Goal: Find specific page/section: Find specific page/section

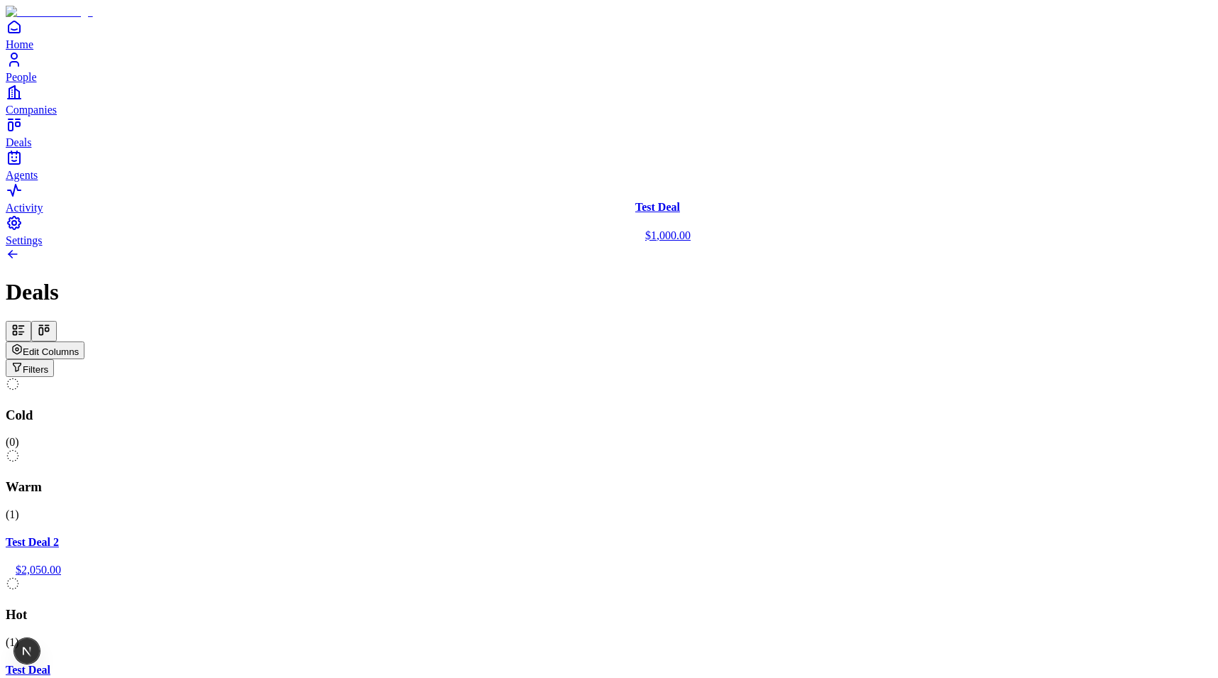
drag, startPoint x: 706, startPoint y: 222, endPoint x: 691, endPoint y: 227, distance: 15.7
click at [691, 377] on div "Cold ( 0 ) Warm ( 1 ) Test Deal 2 $2,050.00 Hot ( 1 ) Test Deal $1,000.00 Meeti…" at bounding box center [609, 612] width 1207 height 471
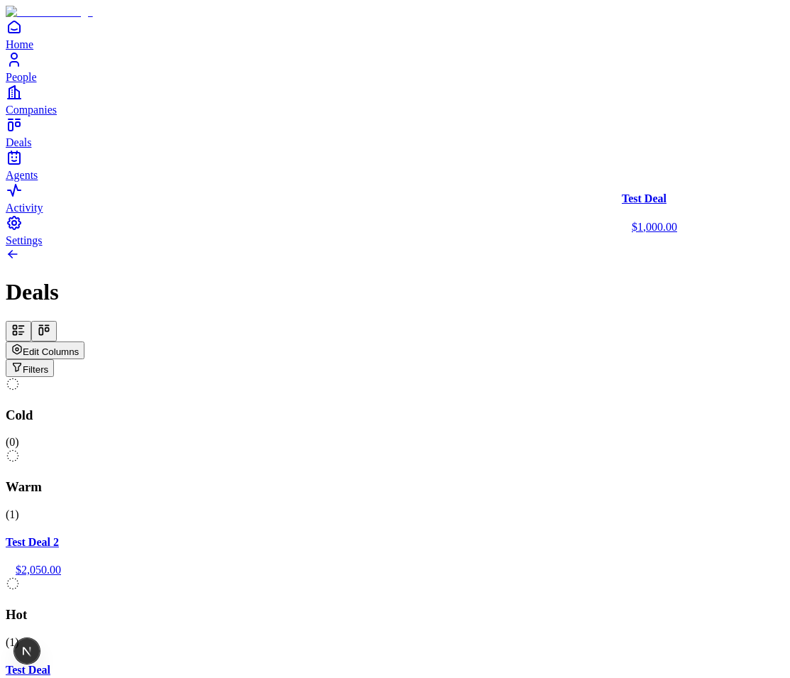
drag, startPoint x: 723, startPoint y: 204, endPoint x: 647, endPoint y: 224, distance: 78.5
click at [648, 377] on div "Cold ( 0 ) Warm ( 1 ) Test Deal 2 $2,050.00 Hot ( 1 ) Test Deal $1,000.00 Meeti…" at bounding box center [395, 612] width 779 height 471
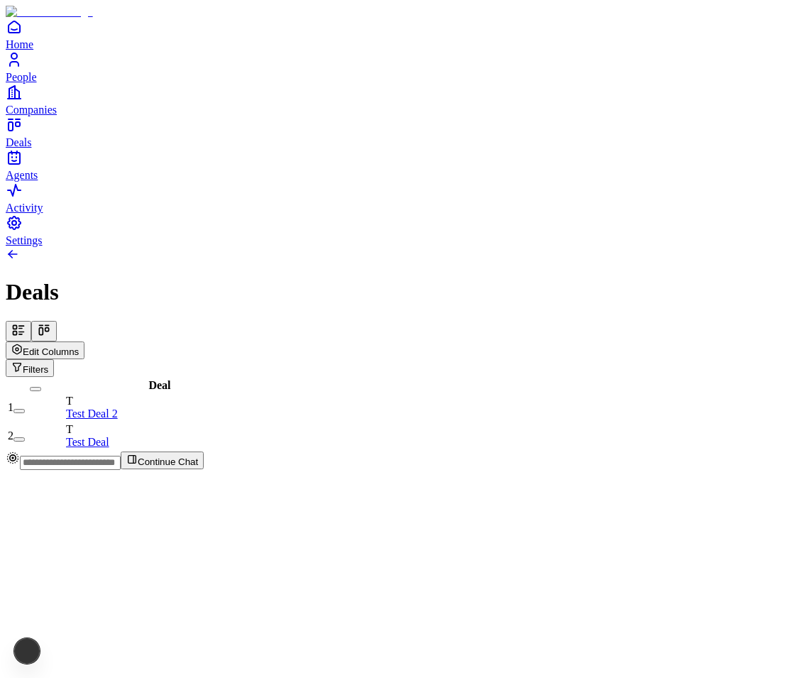
click at [43, 328] on icon at bounding box center [41, 331] width 4 height 7
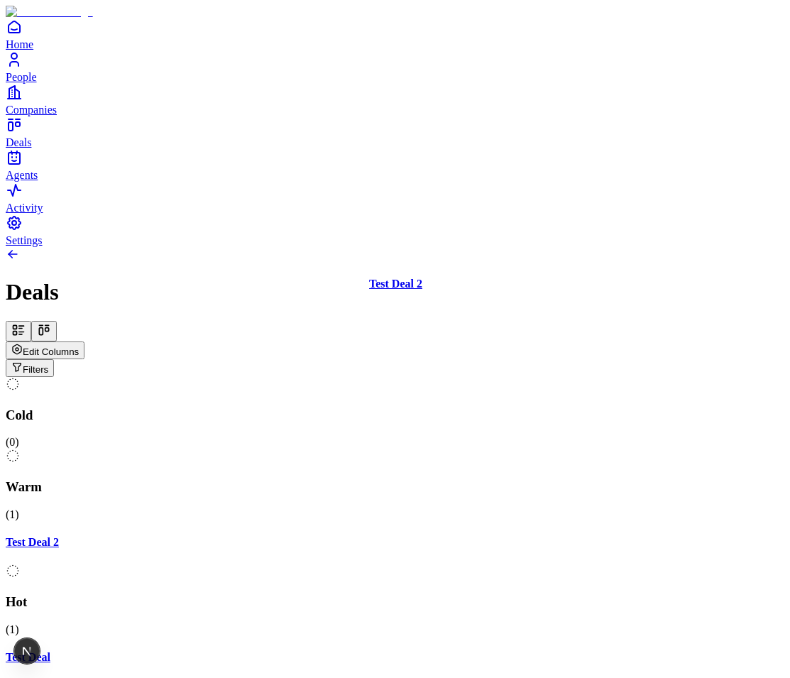
drag, startPoint x: 479, startPoint y: 202, endPoint x: 477, endPoint y: 243, distance: 40.5
click at [477, 377] on div "Cold ( 0 ) Warm ( 1 ) Test Deal 2 Hot ( 1 ) Test Deal Meeting ( 0 ) Closed ( 0 …" at bounding box center [395, 600] width 779 height 446
click at [454, 377] on div "Cold ( 0 ) Warm ( 1 ) Test Deal 2 Hot ( 1 ) Test Deal Meeting ( 0 ) Closed ( 0 …" at bounding box center [395, 600] width 779 height 446
drag, startPoint x: 492, startPoint y: 203, endPoint x: 179, endPoint y: 274, distance: 321.1
click at [179, 377] on div "Cold ( 0 ) Warm ( 1 ) Test Deal 2 Hot ( 1 ) Test Deal Meeting ( 0 ) Closed ( 0 …" at bounding box center [395, 600] width 779 height 446
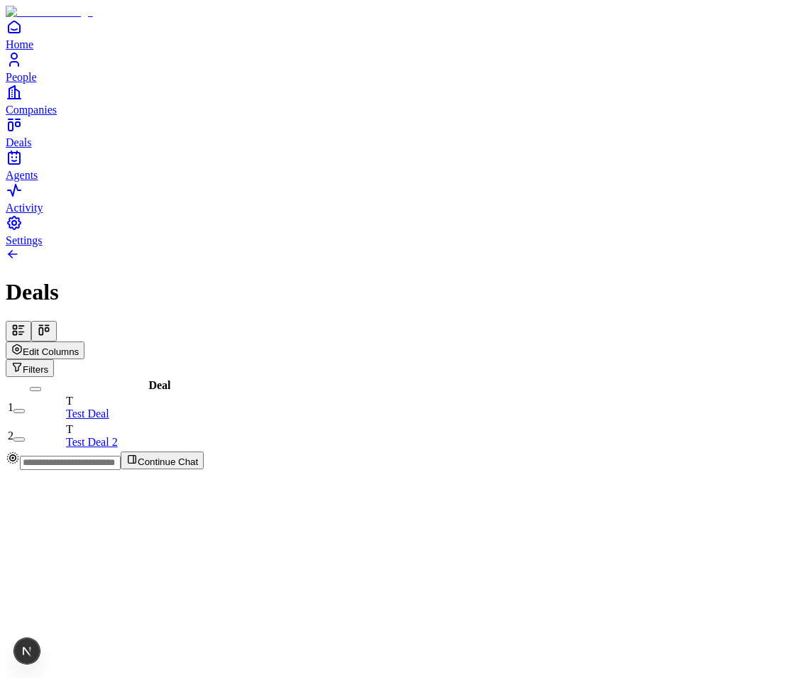
click at [51, 323] on icon at bounding box center [44, 330] width 14 height 14
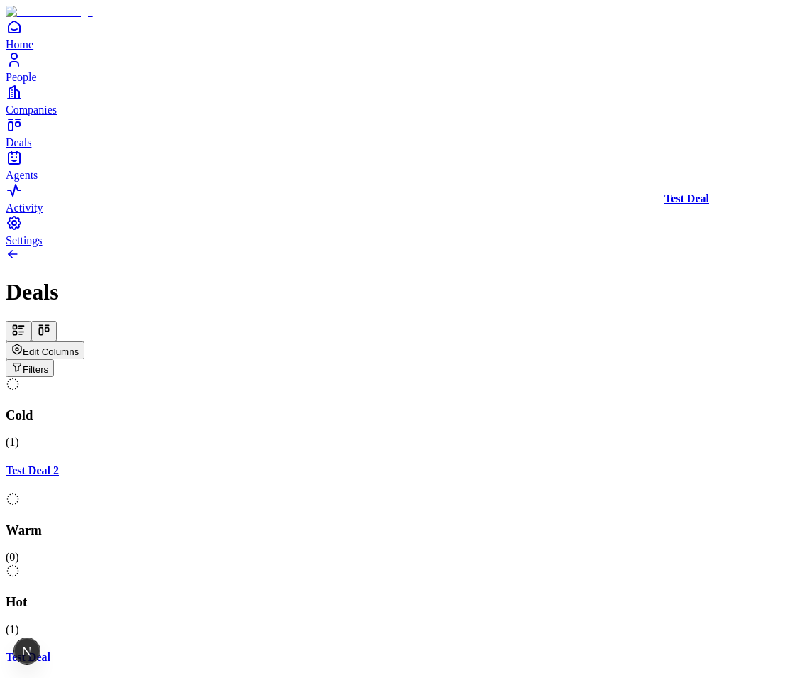
drag, startPoint x: 686, startPoint y: 220, endPoint x: 393, endPoint y: 219, distance: 293.3
click at [393, 377] on div "Cold ( 1 ) Test Deal 2 Warm ( 0 ) Hot ( 1 ) Test Deal Meeting ( 0 ) Closed ( 0 …" at bounding box center [395, 600] width 779 height 446
drag, startPoint x: 659, startPoint y: 239, endPoint x: 383, endPoint y: 242, distance: 275.5
click at [383, 377] on div "Cold ( 1 ) Test Deal 2 Warm ( 0 ) Hot ( 1 ) Test Deal Meeting ( 0 ) Closed ( 0 …" at bounding box center [395, 600] width 779 height 446
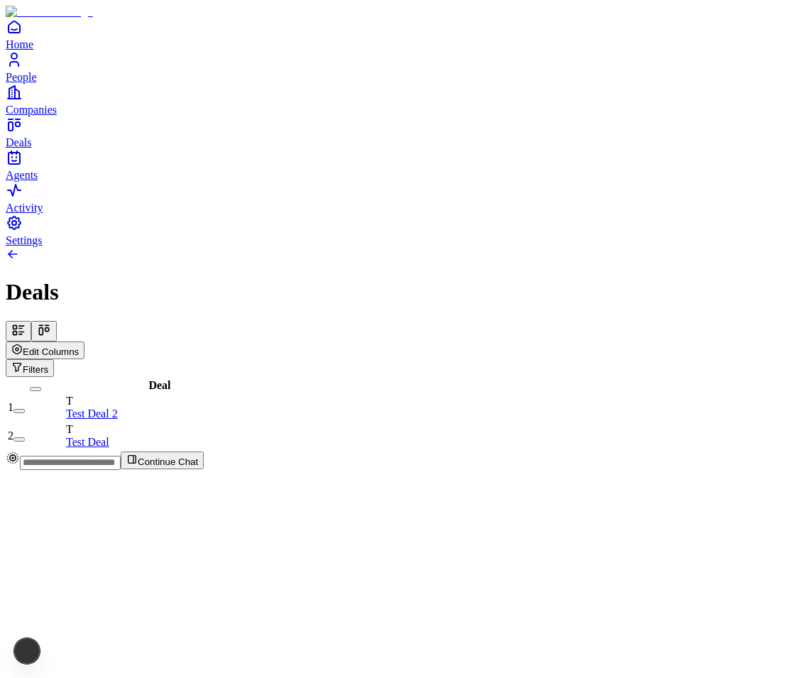
click at [51, 323] on icon at bounding box center [44, 330] width 14 height 14
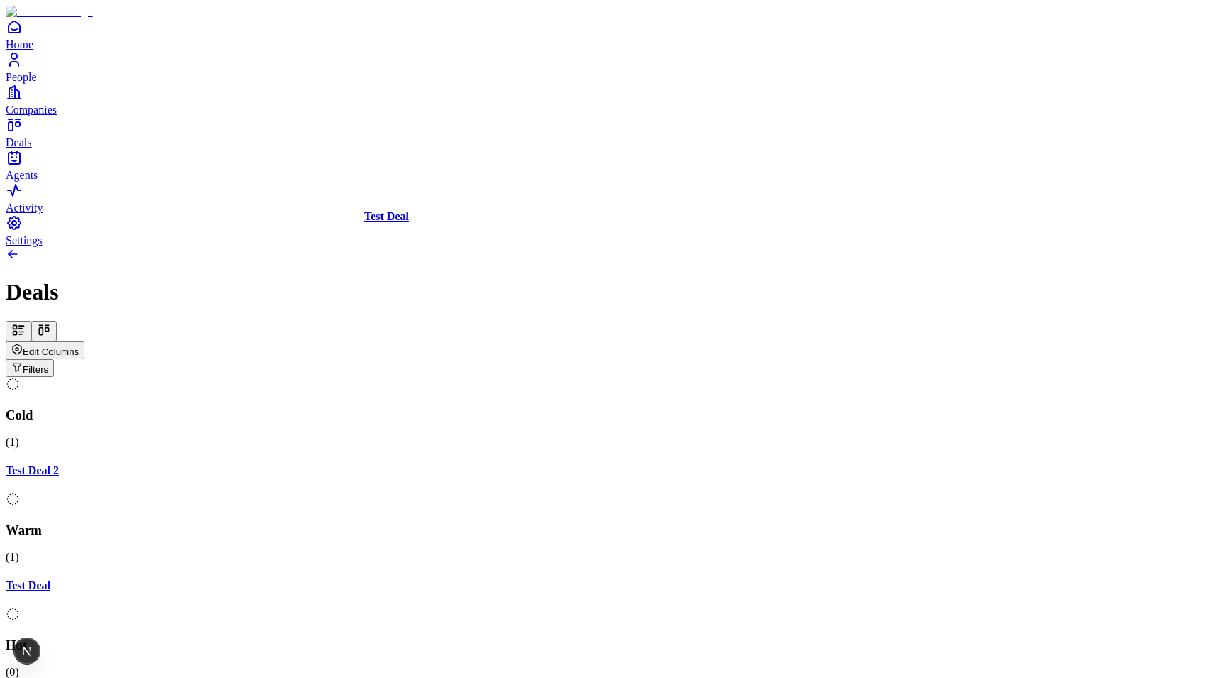
drag, startPoint x: 480, startPoint y: 237, endPoint x: 476, endPoint y: 255, distance: 18.3
click at [476, 377] on div "Cold ( 1 ) Test Deal 2 Warm ( 1 ) Test Deal Hot ( 0 ) Meeting ( 0 ) Closed ( 0 …" at bounding box center [609, 600] width 1207 height 446
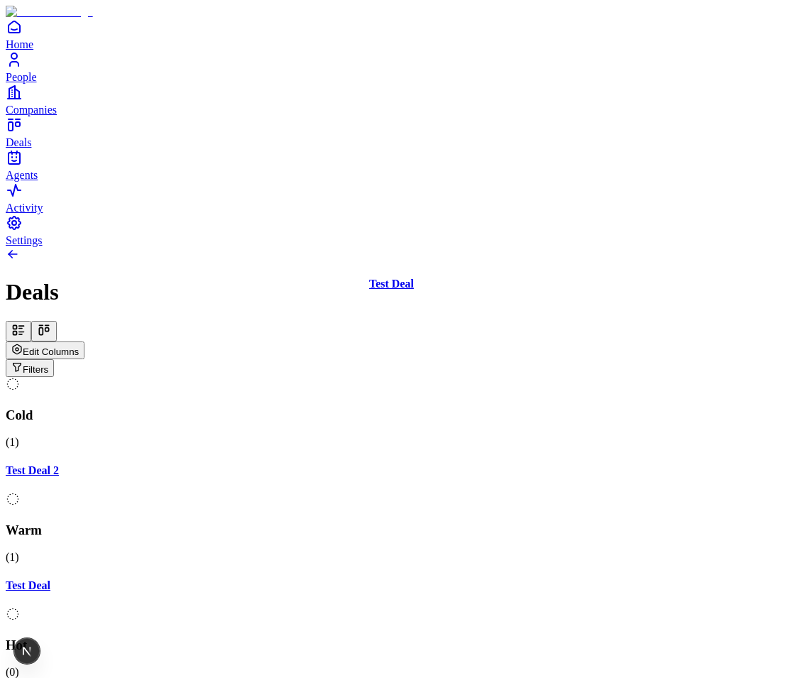
drag, startPoint x: 461, startPoint y: 205, endPoint x: 476, endPoint y: 219, distance: 20.6
click at [476, 377] on div "Cold ( 1 ) Test Deal 2 Warm ( 1 ) Test Deal Hot ( 0 ) Meeting ( 0 ) Closed ( 0 …" at bounding box center [395, 600] width 779 height 446
drag, startPoint x: 463, startPoint y: 214, endPoint x: 464, endPoint y: 249, distance: 34.8
click at [464, 377] on div "Cold ( 1 ) Test Deal 2 Warm ( 1 ) Test Deal Hot ( 0 ) Meeting ( 0 ) Closed ( 0 …" at bounding box center [395, 600] width 779 height 446
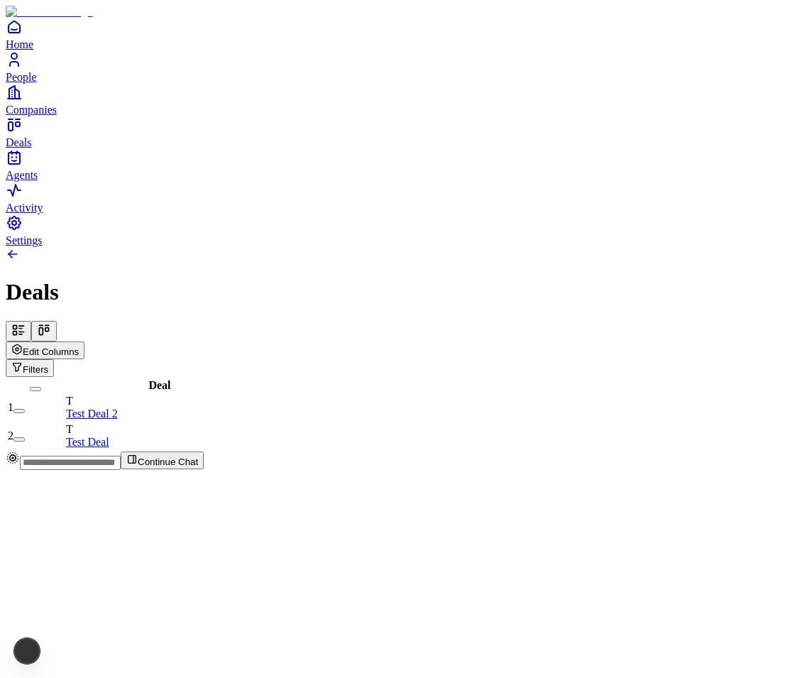
click at [51, 323] on icon at bounding box center [44, 330] width 14 height 14
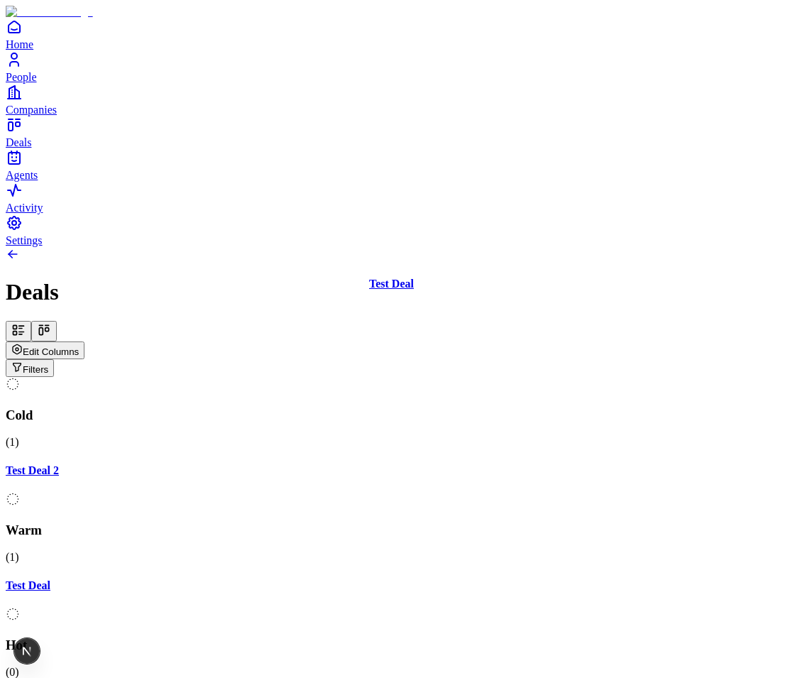
drag, startPoint x: 482, startPoint y: 214, endPoint x: 476, endPoint y: 236, distance: 23.4
click at [476, 377] on div "Cold ( 1 ) Test Deal 2 Warm ( 1 ) Test Deal Hot ( 0 ) Meeting ( 0 ) Closed ( 0 …" at bounding box center [395, 600] width 779 height 446
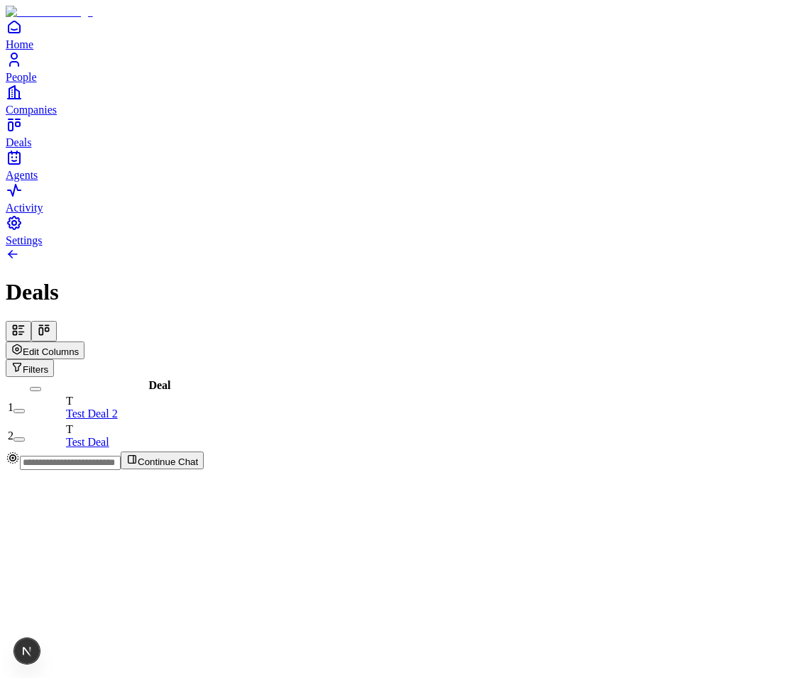
click at [51, 323] on icon at bounding box center [44, 330] width 14 height 14
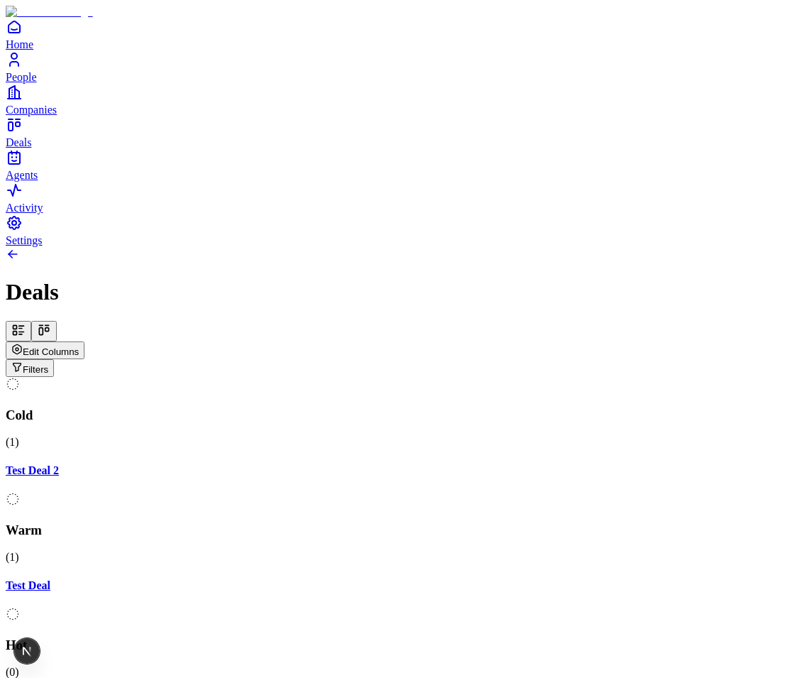
drag, startPoint x: 482, startPoint y: 217, endPoint x: 473, endPoint y: 226, distance: 12.6
click at [473, 377] on div "Cold ( 1 ) Test Deal 2 Warm ( 1 ) Test Deal Hot ( 0 ) Meeting ( 0 ) Closed ( 0 )" at bounding box center [395, 600] width 779 height 446
drag, startPoint x: 501, startPoint y: 215, endPoint x: 501, endPoint y: 231, distance: 16.3
click at [501, 377] on div "Cold ( 1 ) Test Deal 2 Warm ( 1 ) Test Deal Hot ( 0 ) Meeting ( 0 ) Closed ( 0 )" at bounding box center [395, 600] width 779 height 446
drag, startPoint x: 509, startPoint y: 230, endPoint x: 529, endPoint y: 237, distance: 21.1
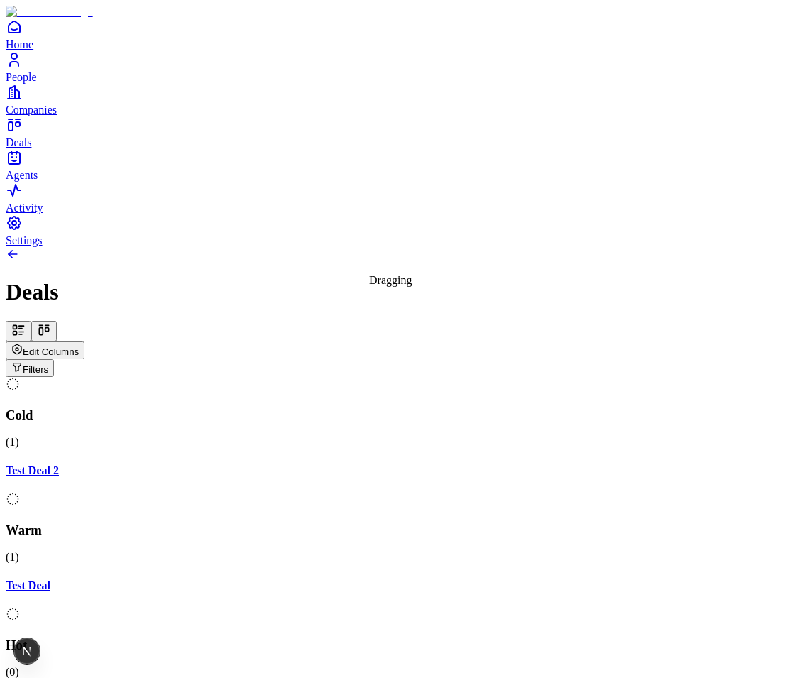
click at [530, 377] on div "Cold ( 1 ) Test Deal 2 Warm ( 1 ) Test Deal Hot ( 0 ) Meeting ( 0 ) Closed ( 0 …" at bounding box center [395, 600] width 779 height 446
click at [476, 377] on div "Cold ( 1 ) Test Deal 2 Warm ( 1 ) Test Deal Hot ( 0 ) Meeting ( 0 ) Closed ( 0 …" at bounding box center [395, 600] width 779 height 446
drag, startPoint x: 449, startPoint y: 223, endPoint x: 449, endPoint y: 236, distance: 13.5
click at [449, 377] on div "Cold ( 1 ) Test Deal 2 Warm ( 1 ) Test Deal Hot ( 0 ) Meeting ( 0 ) Closed ( 0 …" at bounding box center [395, 600] width 779 height 446
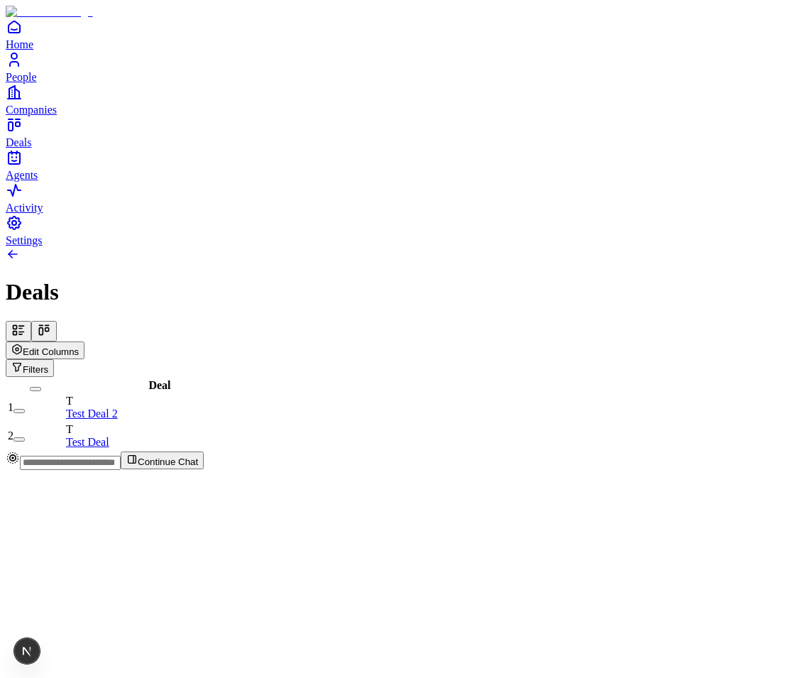
click at [51, 323] on icon at bounding box center [44, 330] width 14 height 14
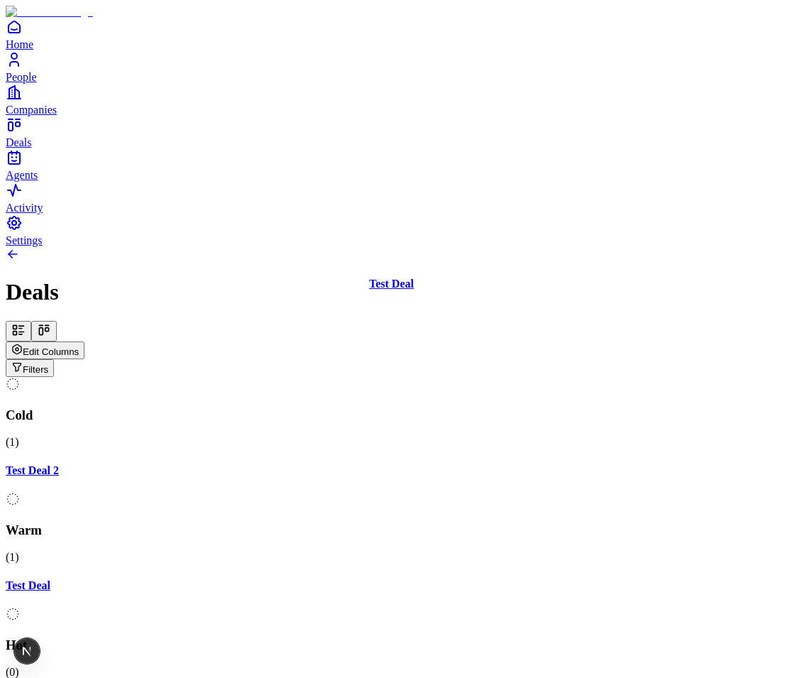
drag, startPoint x: 469, startPoint y: 222, endPoint x: 457, endPoint y: 223, distance: 12.1
click at [457, 377] on div "Cold ( 1 ) Test Deal 2 Warm ( 1 ) Test Deal Hot ( 0 ) Meeting ( 0 ) Closed ( 0 …" at bounding box center [395, 600] width 779 height 446
drag, startPoint x: 444, startPoint y: 198, endPoint x: 427, endPoint y: 209, distance: 19.5
click at [427, 377] on div "Cold ( 1 ) Test Deal 2 Warm ( 1 ) Test Deal Hot ( 0 ) Meeting ( 0 ) Closed ( 0 …" at bounding box center [395, 600] width 779 height 446
drag, startPoint x: 509, startPoint y: 211, endPoint x: 519, endPoint y: 238, distance: 28.8
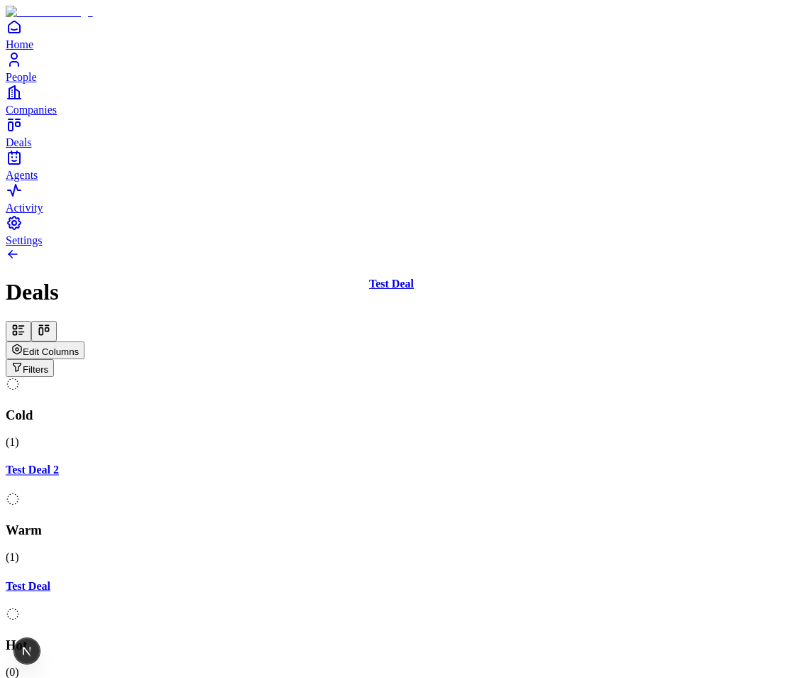
click at [519, 377] on div "Cold ( 1 ) Test Deal 2 Warm ( 1 ) Test Deal Hot ( 0 ) Meeting ( 0 ) Closed ( 0 …" at bounding box center [395, 600] width 779 height 446
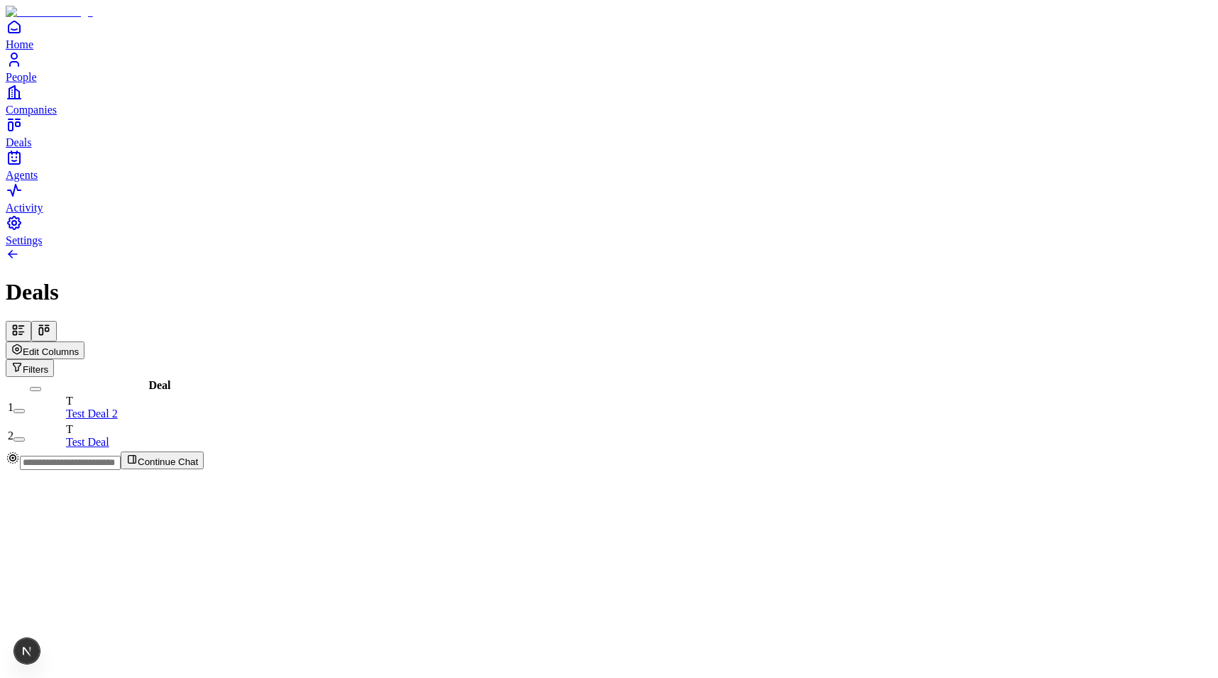
click at [57, 321] on button at bounding box center [44, 331] width 26 height 21
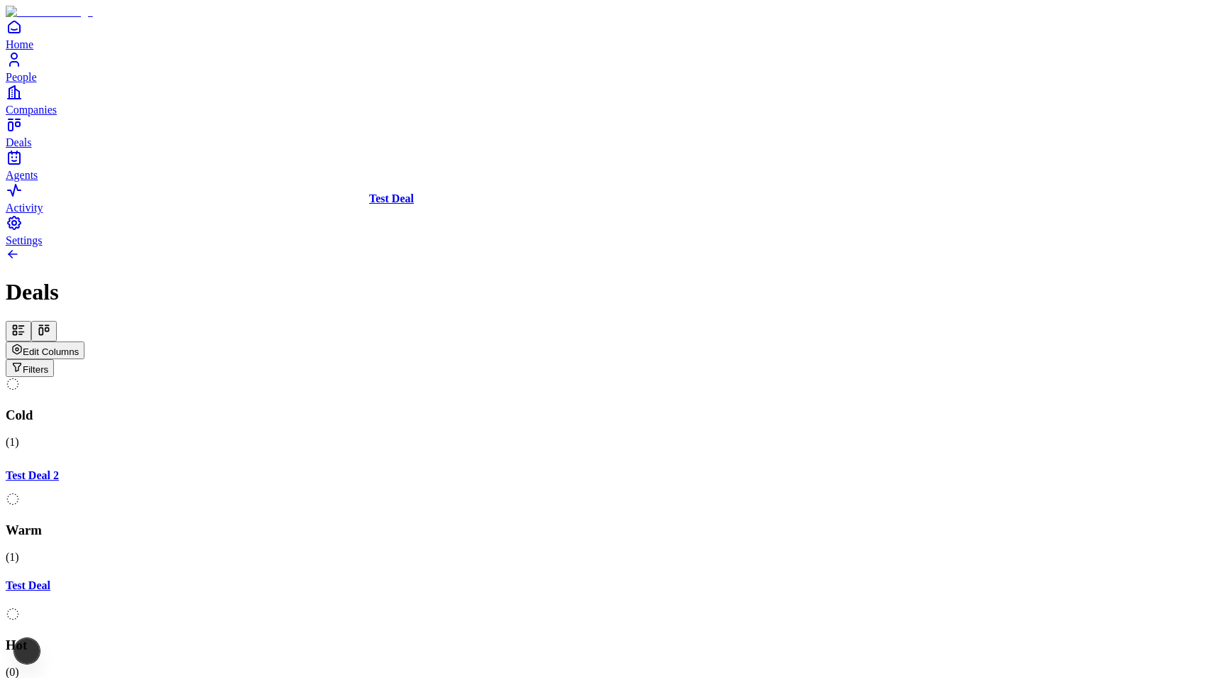
drag, startPoint x: 519, startPoint y: 227, endPoint x: 298, endPoint y: 239, distance: 221.9
click at [298, 377] on div "Cold ( 1 ) Test Deal 2 Warm ( 1 ) Test Deal Hot ( 0 ) Meeting ( 0 ) Closed ( 0 …" at bounding box center [609, 600] width 1207 height 446
drag, startPoint x: 534, startPoint y: 217, endPoint x: 802, endPoint y: 217, distance: 268.4
click at [790, 377] on div "Cold ( 1 ) Test Deal 2 Warm ( 1 ) Test Deal Hot ( 0 ) Meeting ( 0 ) Closed ( 0 …" at bounding box center [609, 600] width 1207 height 446
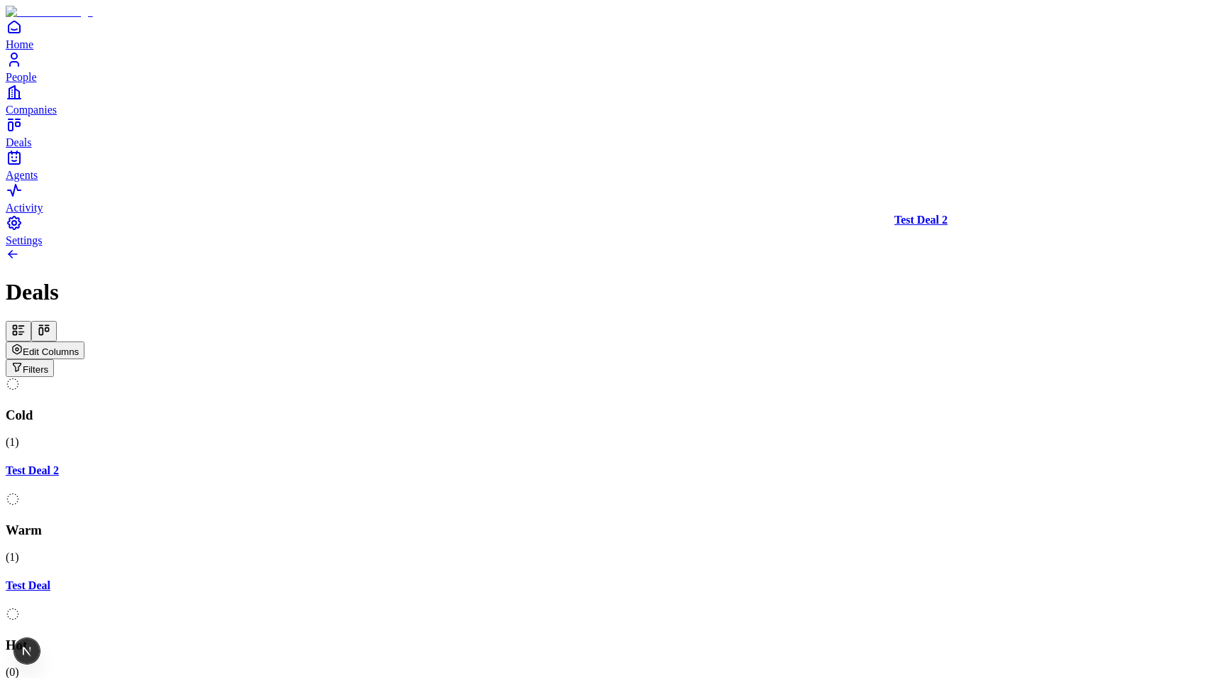
drag, startPoint x: 165, startPoint y: 199, endPoint x: 980, endPoint y: 222, distance: 815.5
click at [790, 377] on div "Cold ( 1 ) Test Deal 2 Warm ( 1 ) Test Deal Hot ( 0 ) Meeting ( 0 ) Closed ( 0 …" at bounding box center [609, 600] width 1207 height 446
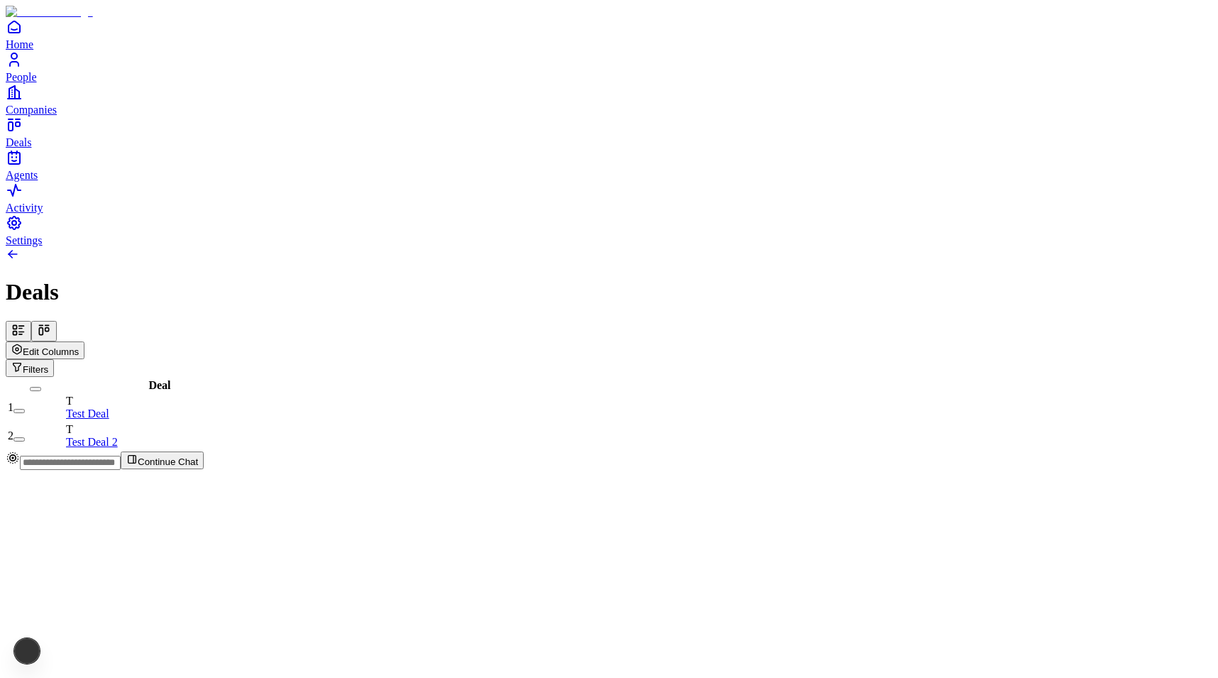
click at [51, 323] on icon at bounding box center [44, 330] width 14 height 14
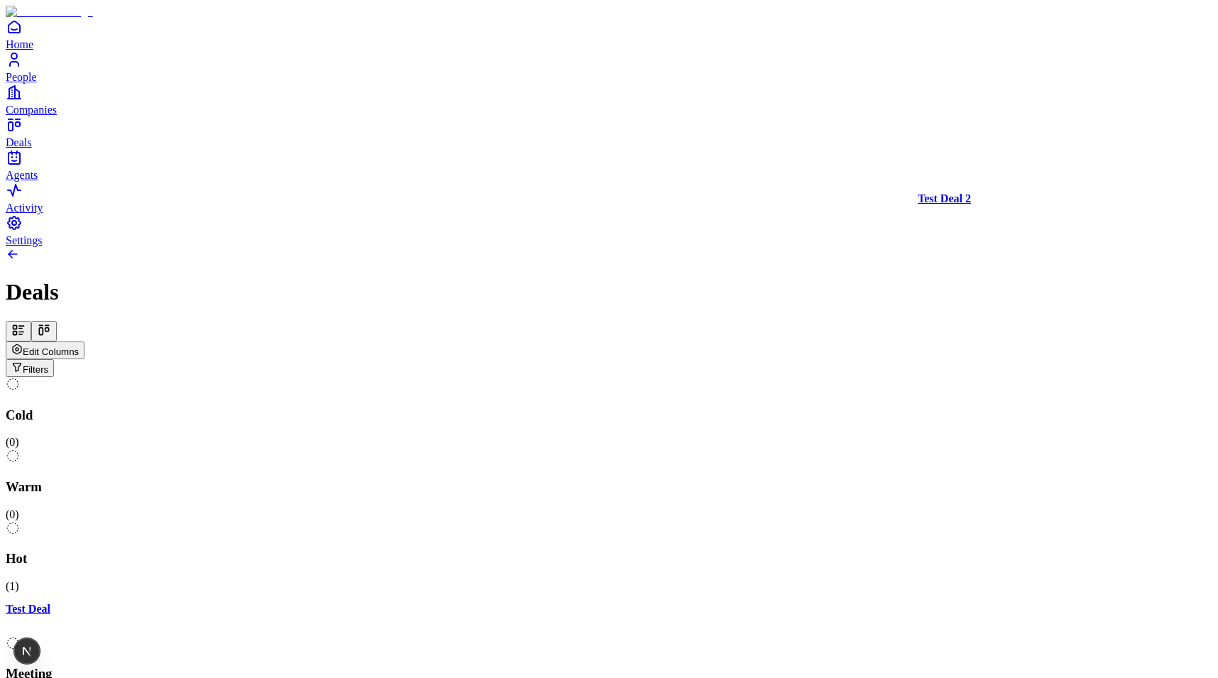
scroll to position [0, 129]
drag, startPoint x: 1106, startPoint y: 227, endPoint x: 358, endPoint y: 234, distance: 747.8
click at [358, 377] on div "Cold ( 0 ) Warm ( 0 ) Hot ( 1 ) Test Deal Meeting ( 1 ) Test Deal 2 Closed ( 0 …" at bounding box center [609, 600] width 1207 height 446
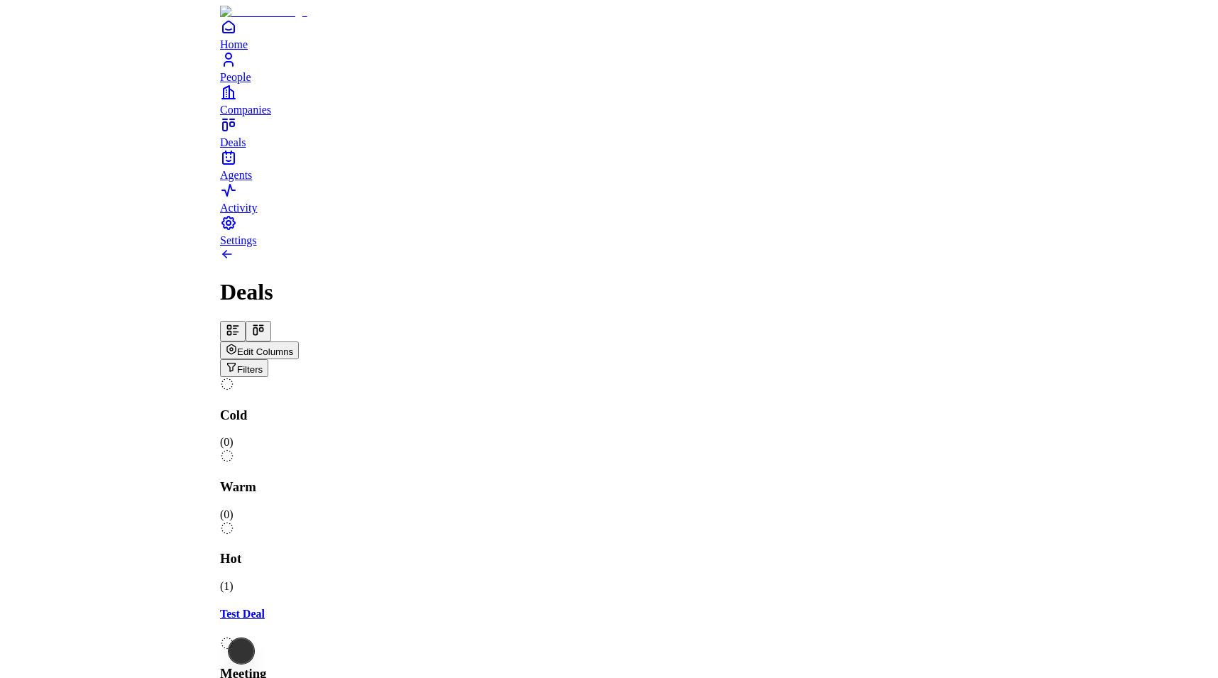
scroll to position [0, 177]
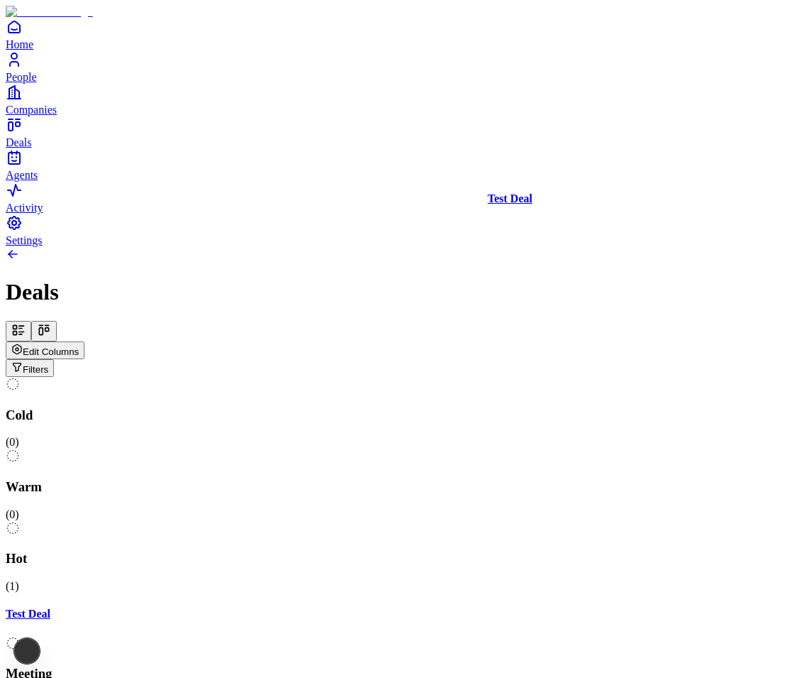
drag, startPoint x: 547, startPoint y: 218, endPoint x: 258, endPoint y: 226, distance: 289.1
click at [258, 377] on div "Cold ( 0 ) Warm ( 0 ) Hot ( 1 ) Test Deal Meeting ( 1 ) Test Deal 2 Closed ( 0 …" at bounding box center [395, 600] width 779 height 446
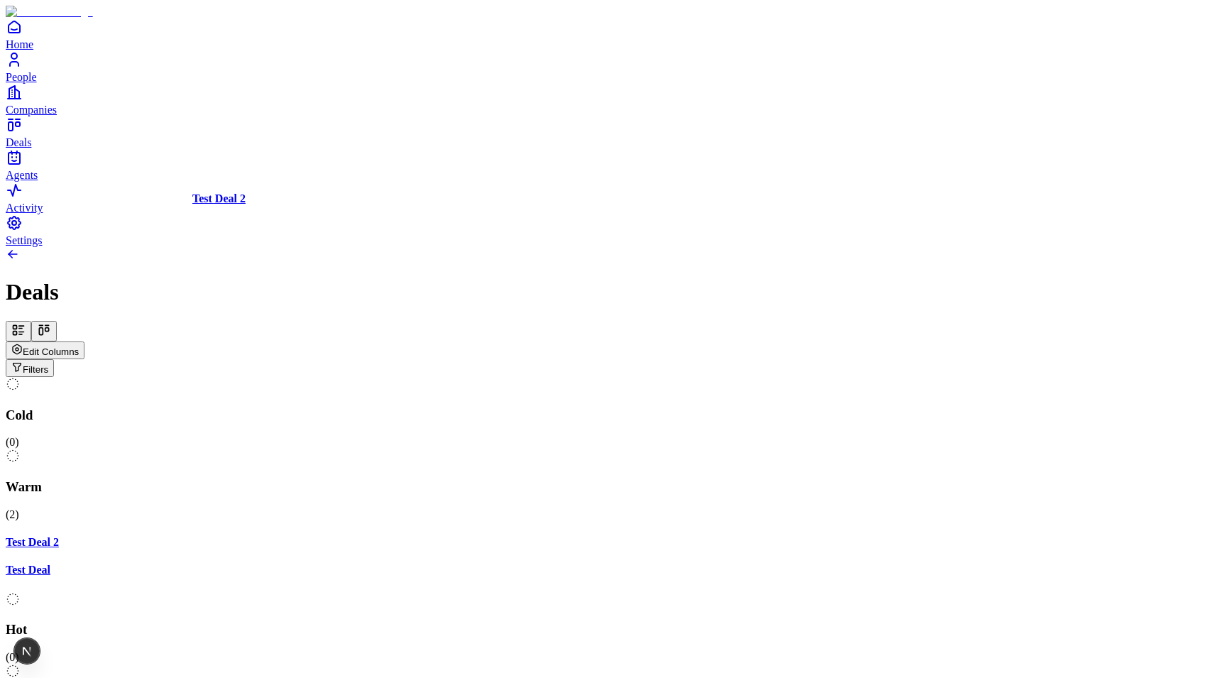
drag, startPoint x: 344, startPoint y: 187, endPoint x: 893, endPoint y: 238, distance: 551.3
click at [893, 377] on div "Cold ( 0 ) Warm ( 2 ) Test Deal 2 Test Deal Hot ( 0 ) Meeting ( 0 ) Closed ( 0 …" at bounding box center [609, 592] width 1207 height 431
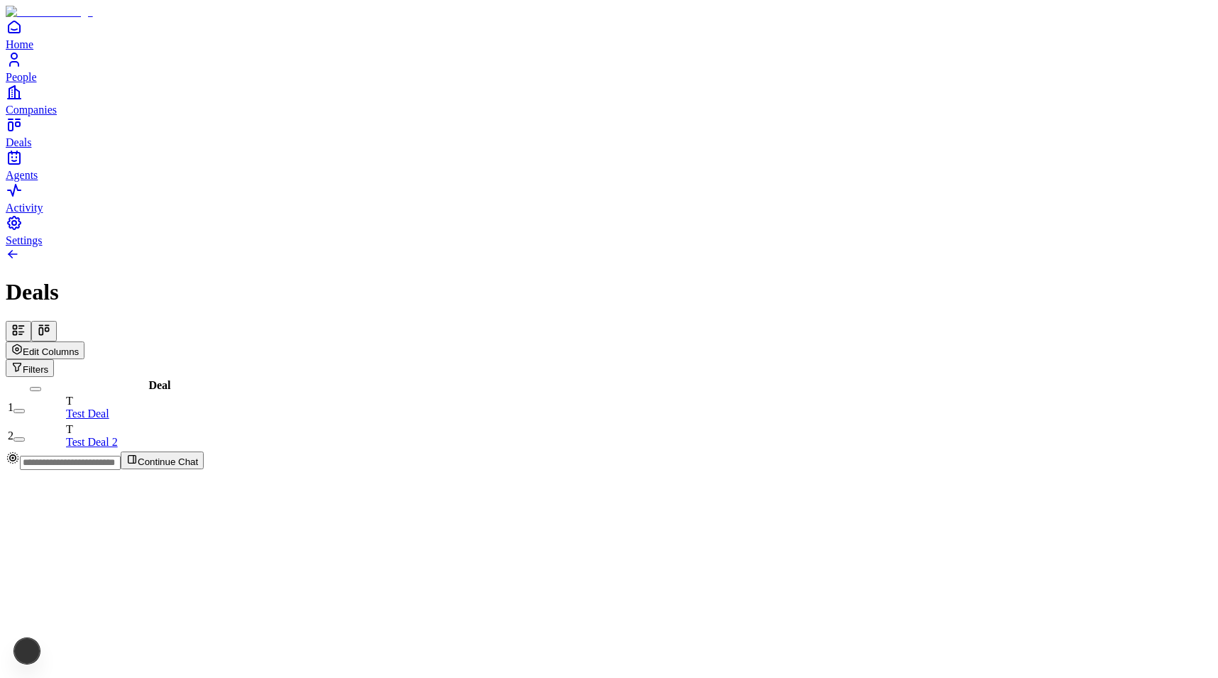
click at [51, 323] on icon at bounding box center [44, 330] width 14 height 14
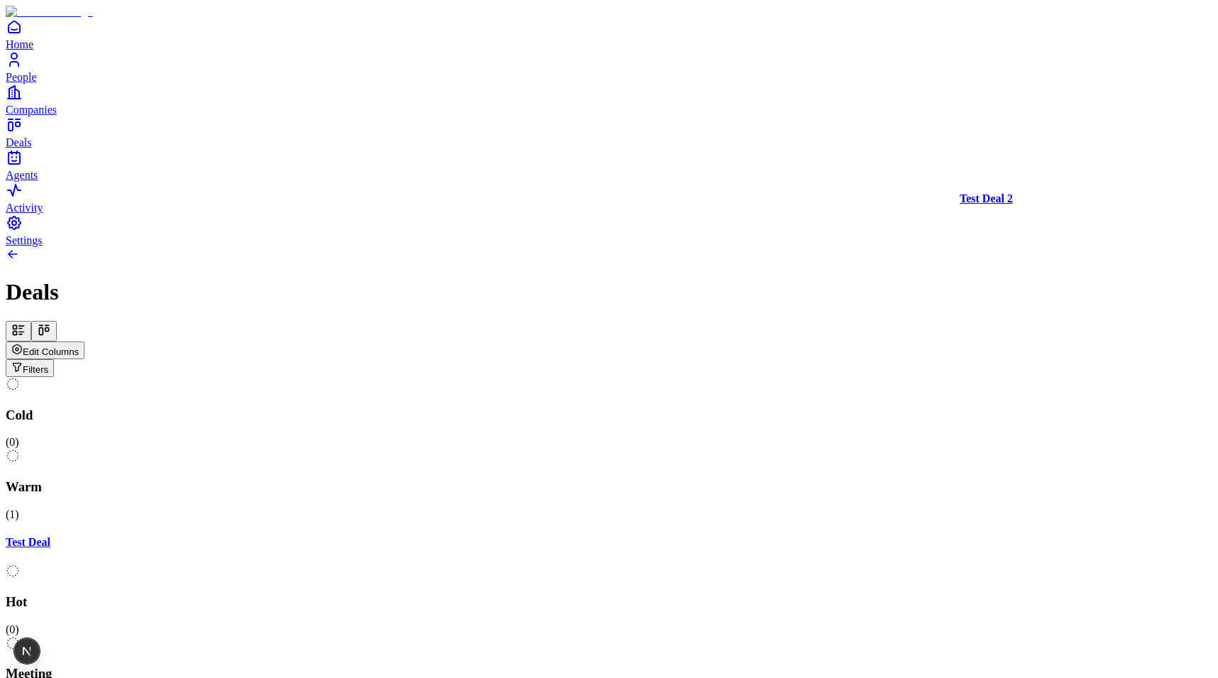
drag, startPoint x: 1067, startPoint y: 188, endPoint x: 778, endPoint y: 212, distance: 289.3
click at [778, 377] on div "Cold ( 0 ) Warm ( 1 ) Test Deal Hot ( 0 ) Meeting ( 1 ) Test Deal 2 Closed ( 0 …" at bounding box center [609, 600] width 1207 height 446
drag, startPoint x: 865, startPoint y: 229, endPoint x: 264, endPoint y: 251, distance: 601.1
click at [264, 377] on div "Cold ( 0 ) Warm ( 1 ) Test Deal Hot ( 1 ) Test Deal 2 Meeting ( 0 ) Closed ( 0 …" at bounding box center [609, 600] width 1207 height 446
drag, startPoint x: 484, startPoint y: 238, endPoint x: 182, endPoint y: 386, distance: 336.3
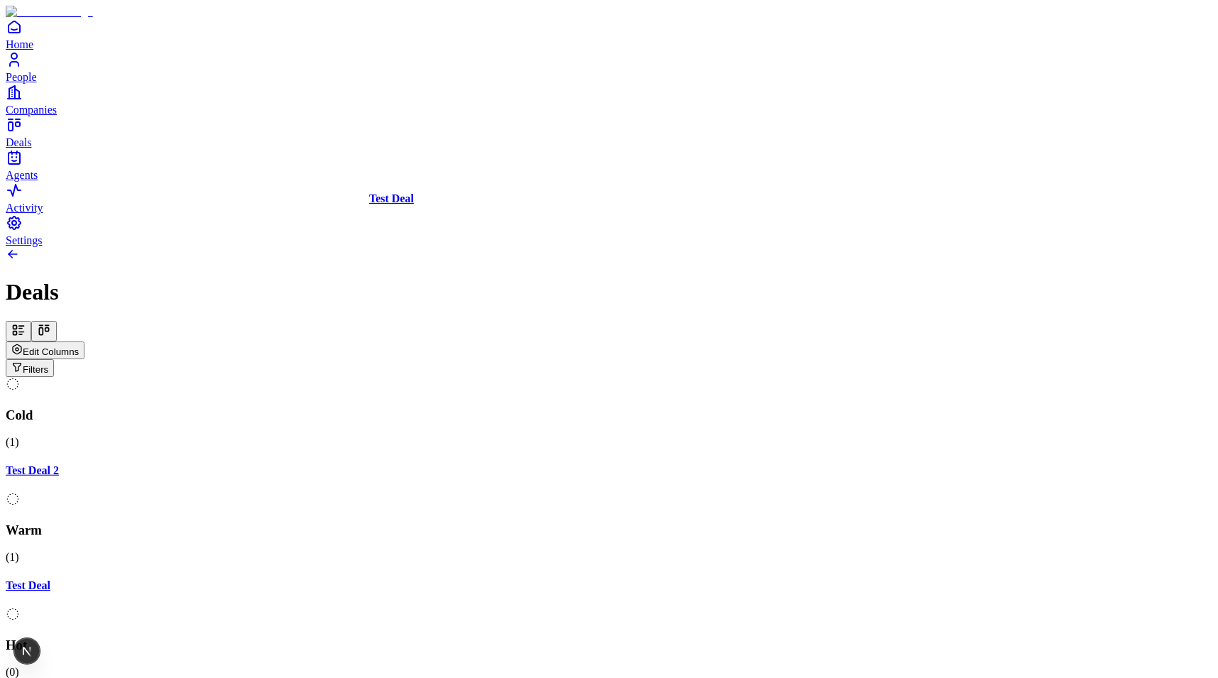
click at [182, 386] on div "Cold ( 1 ) Test Deal 2 Warm ( 1 ) Test Deal Hot ( 0 ) Meeting ( 0 ) Closed ( 0 …" at bounding box center [609, 600] width 1207 height 446
drag, startPoint x: 190, startPoint y: 289, endPoint x: 795, endPoint y: 285, distance: 605.0
click at [795, 377] on div "Cold ( 2 ) Test Deal 2 Test Deal Warm ( 0 ) Hot ( 0 ) Meeting ( 0 ) Closed ( 0 …" at bounding box center [609, 592] width 1207 height 431
drag, startPoint x: 839, startPoint y: 203, endPoint x: 254, endPoint y: 221, distance: 584.7
click at [254, 377] on div "Cold ( 1 ) Test Deal 2 Warm ( 0 ) Hot ( 1 ) Test Deal Meeting ( 0 ) Closed ( 0 …" at bounding box center [609, 600] width 1207 height 446
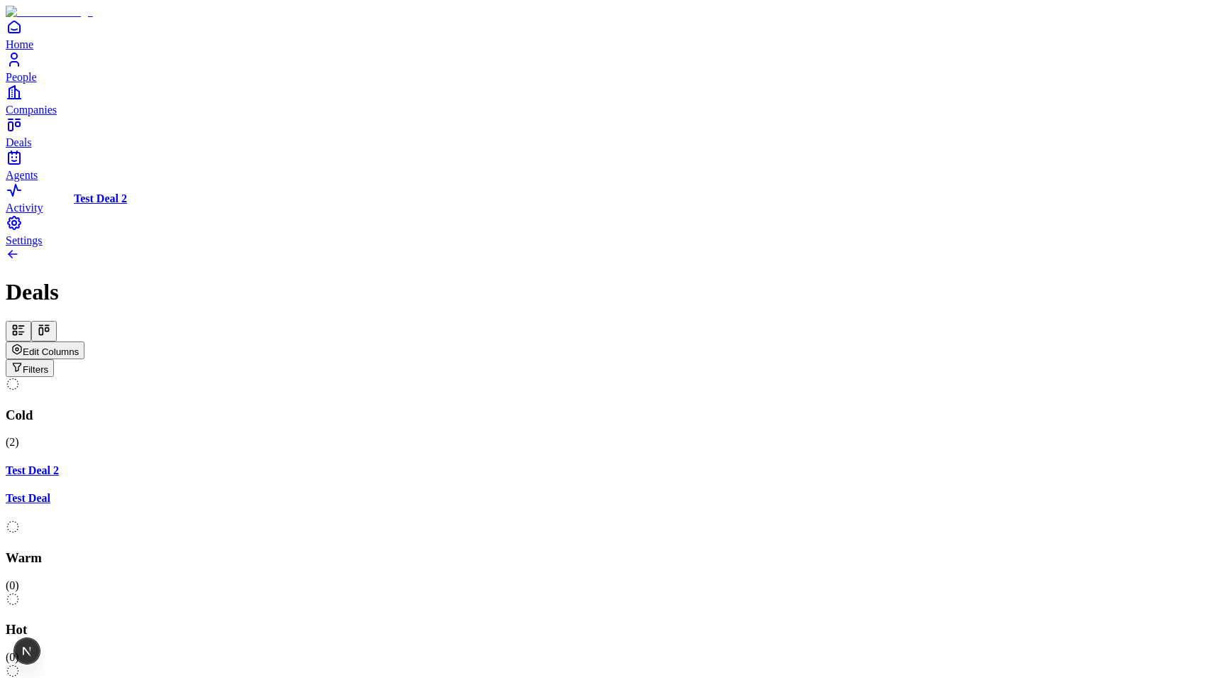
drag, startPoint x: 111, startPoint y: 201, endPoint x: 969, endPoint y: 264, distance: 860.1
click at [969, 377] on div "Cold ( 2 ) Test Deal 2 Test Deal Warm ( 0 ) Hot ( 0 ) Meeting ( 0 ) Closed ( 0 …" at bounding box center [609, 592] width 1207 height 431
